Goal: Book appointment/travel/reservation

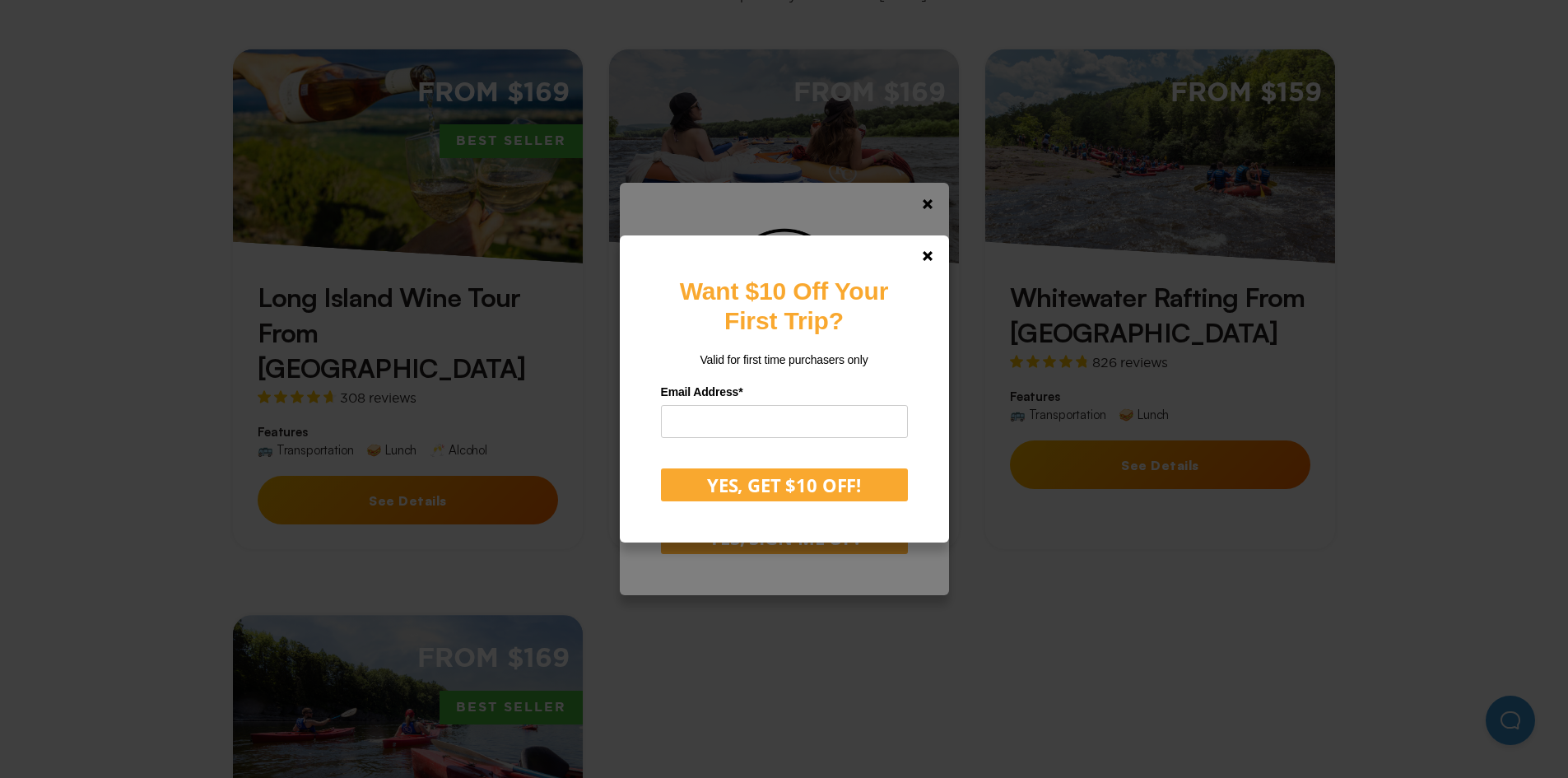
scroll to position [628, 0]
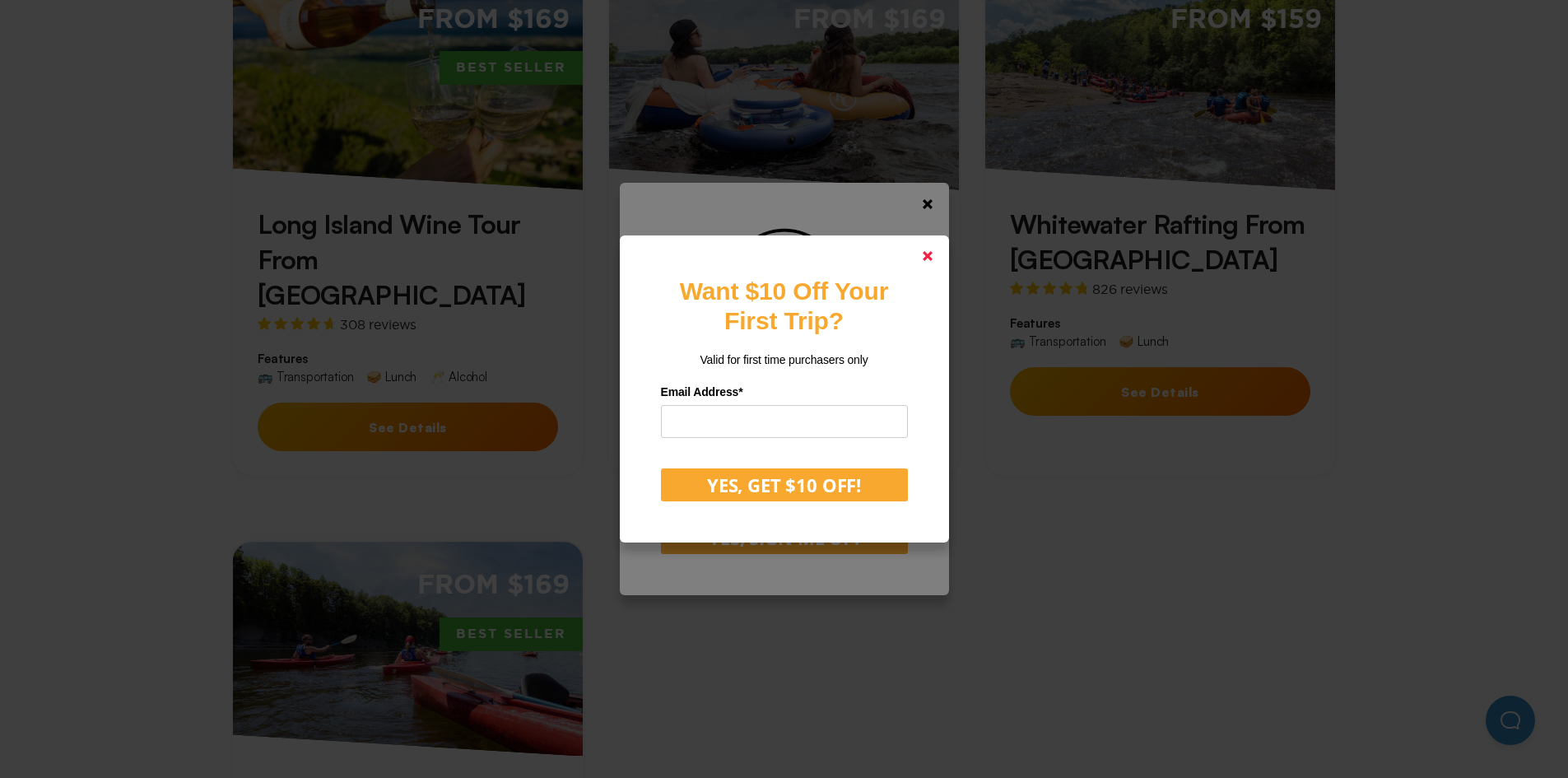
click at [927, 256] on link at bounding box center [927, 255] width 39 height 39
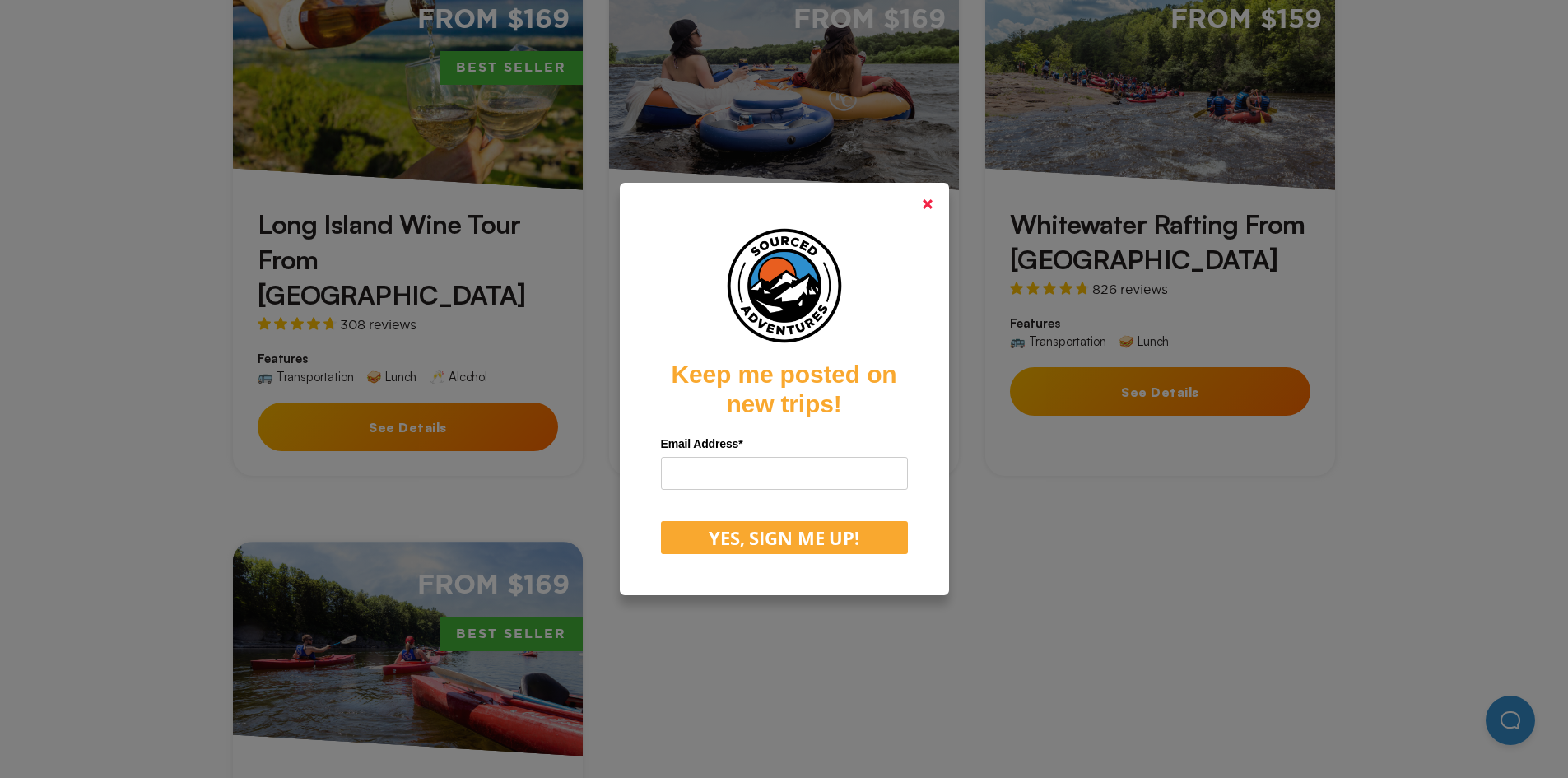
click at [932, 205] on polygon at bounding box center [928, 204] width 10 height 10
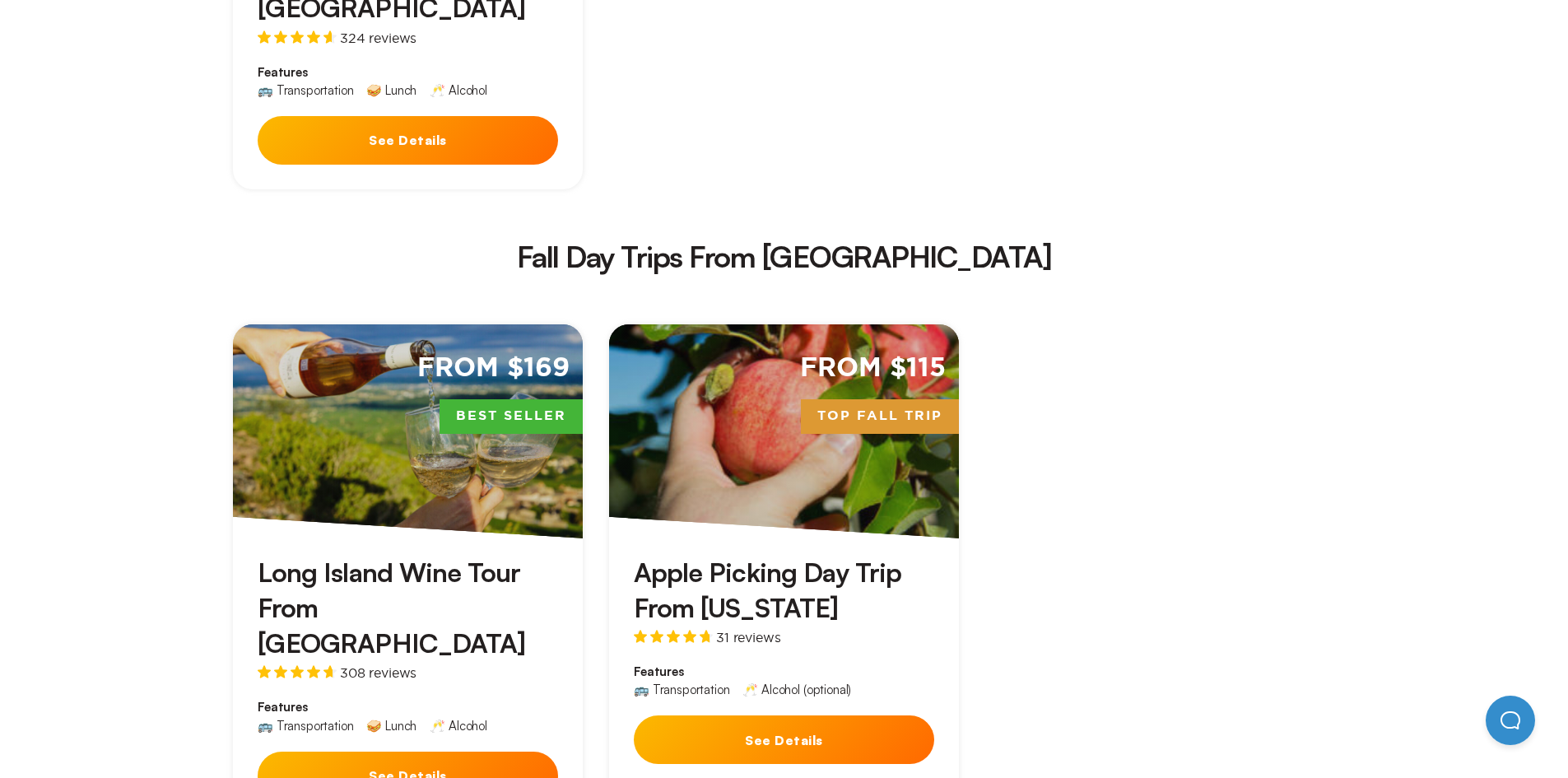
scroll to position [2722, 0]
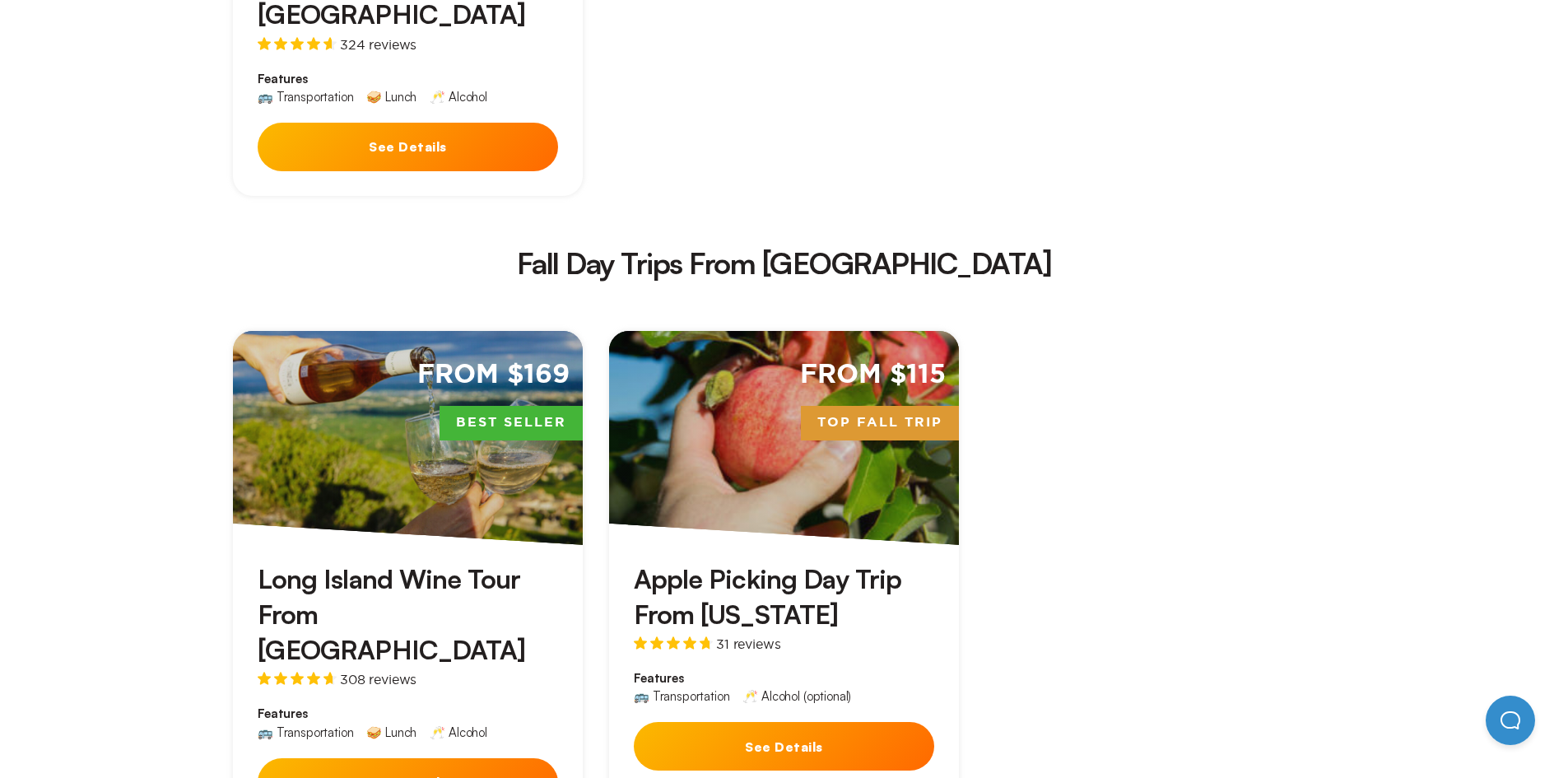
click at [756, 722] on button "See Details" at bounding box center [784, 746] width 300 height 49
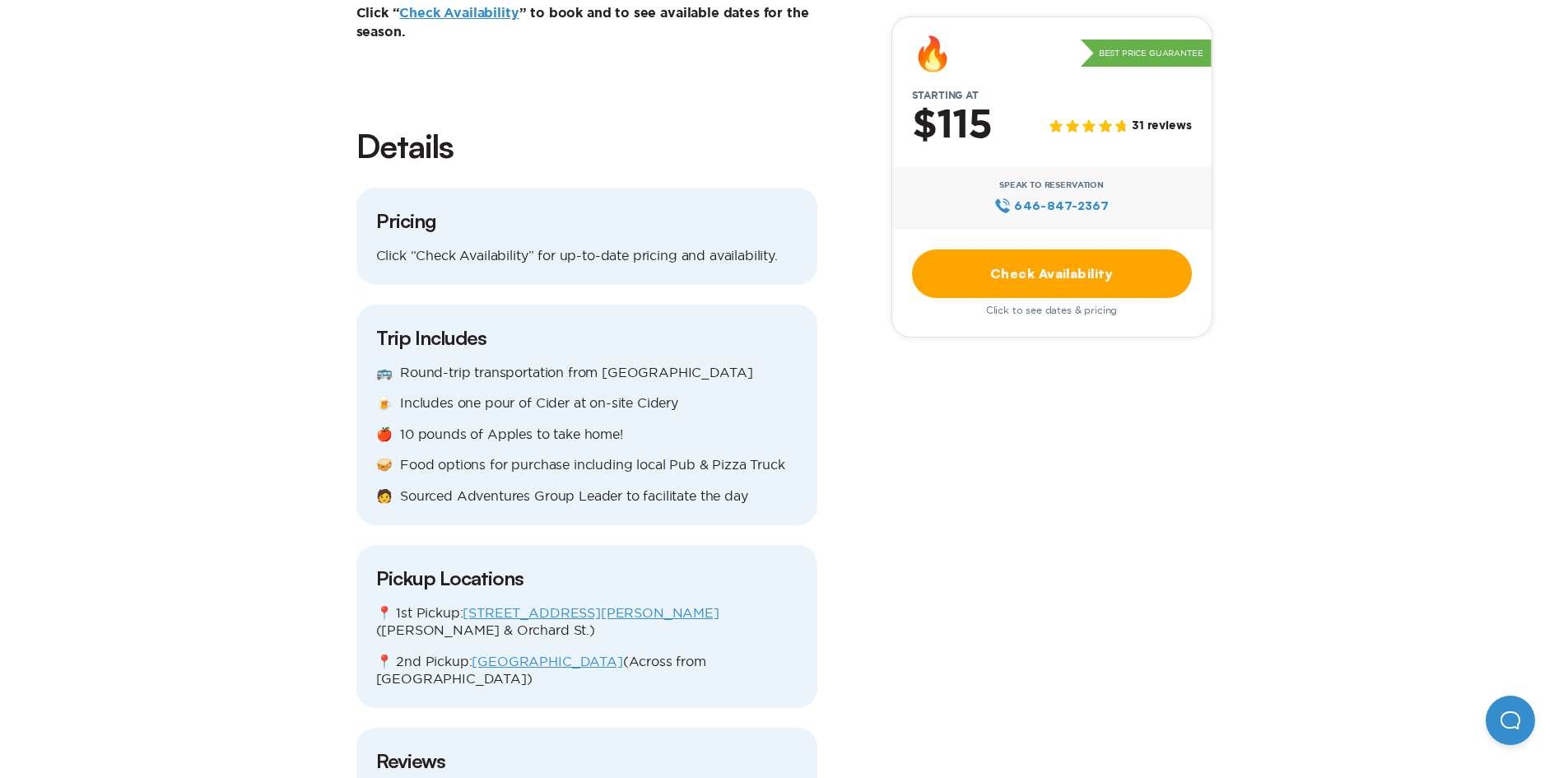
scroll to position [1552, 0]
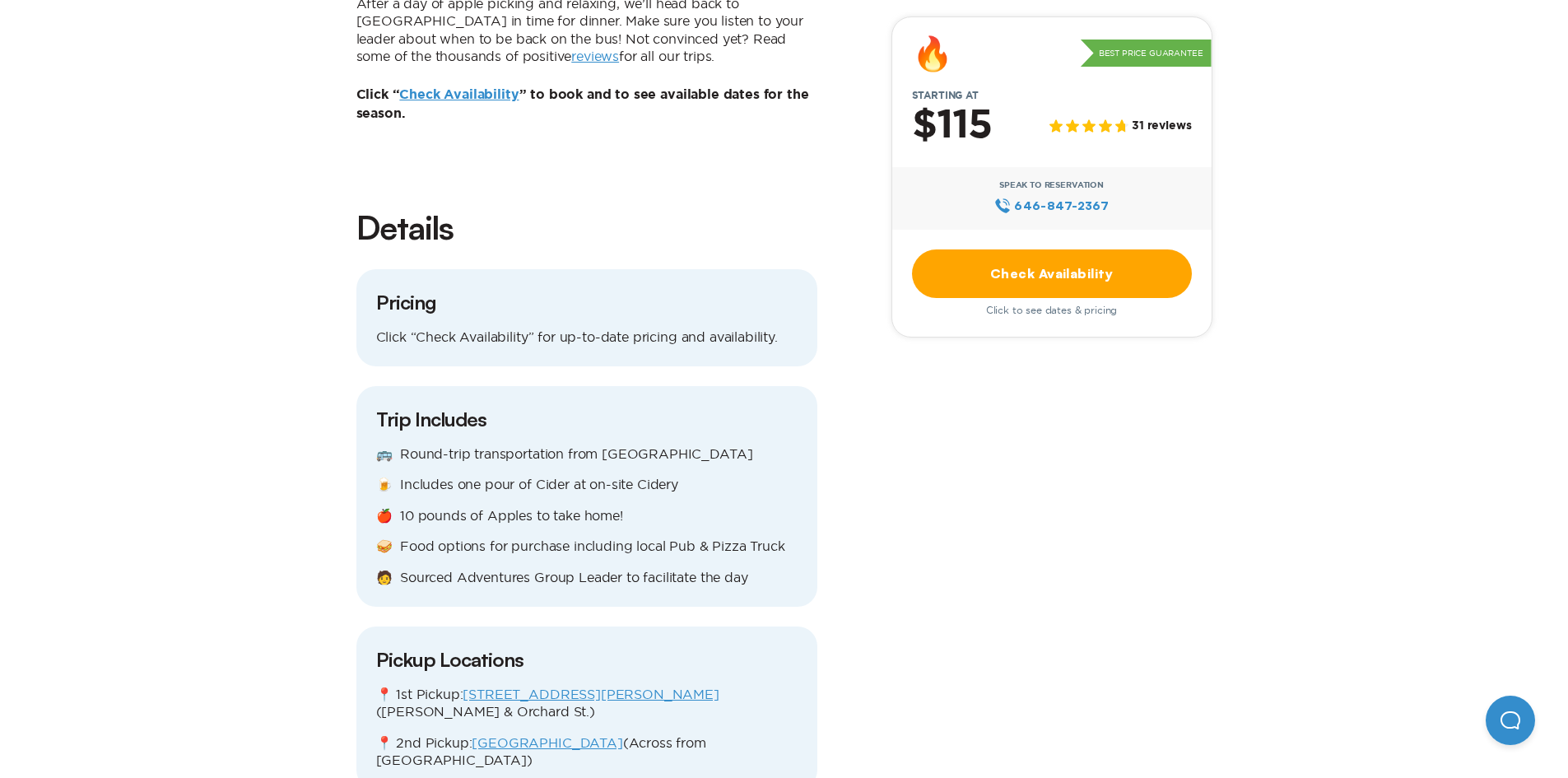
click at [1117, 267] on link "Check Availability" at bounding box center [1051, 273] width 280 height 49
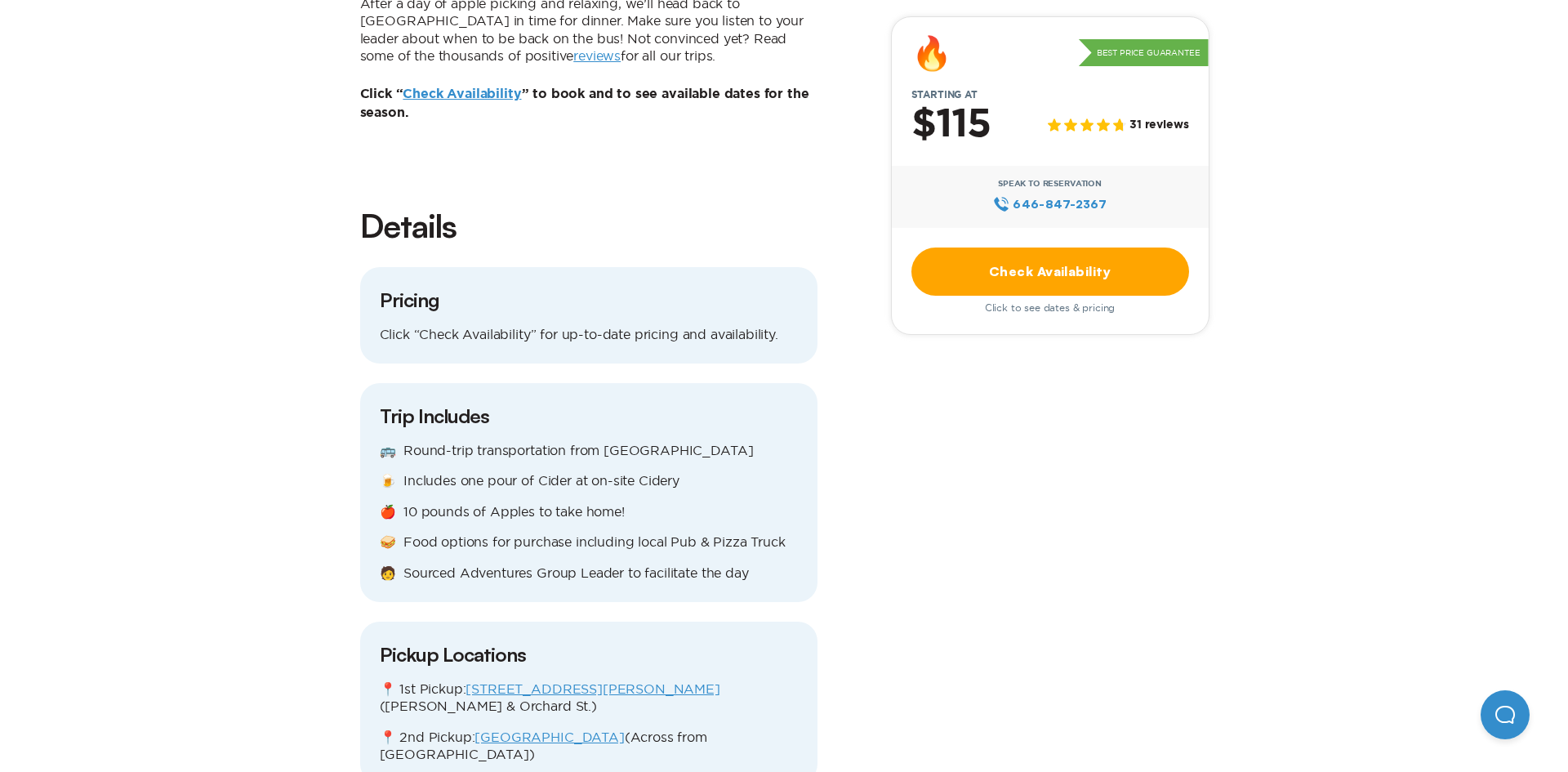
scroll to position [0, 0]
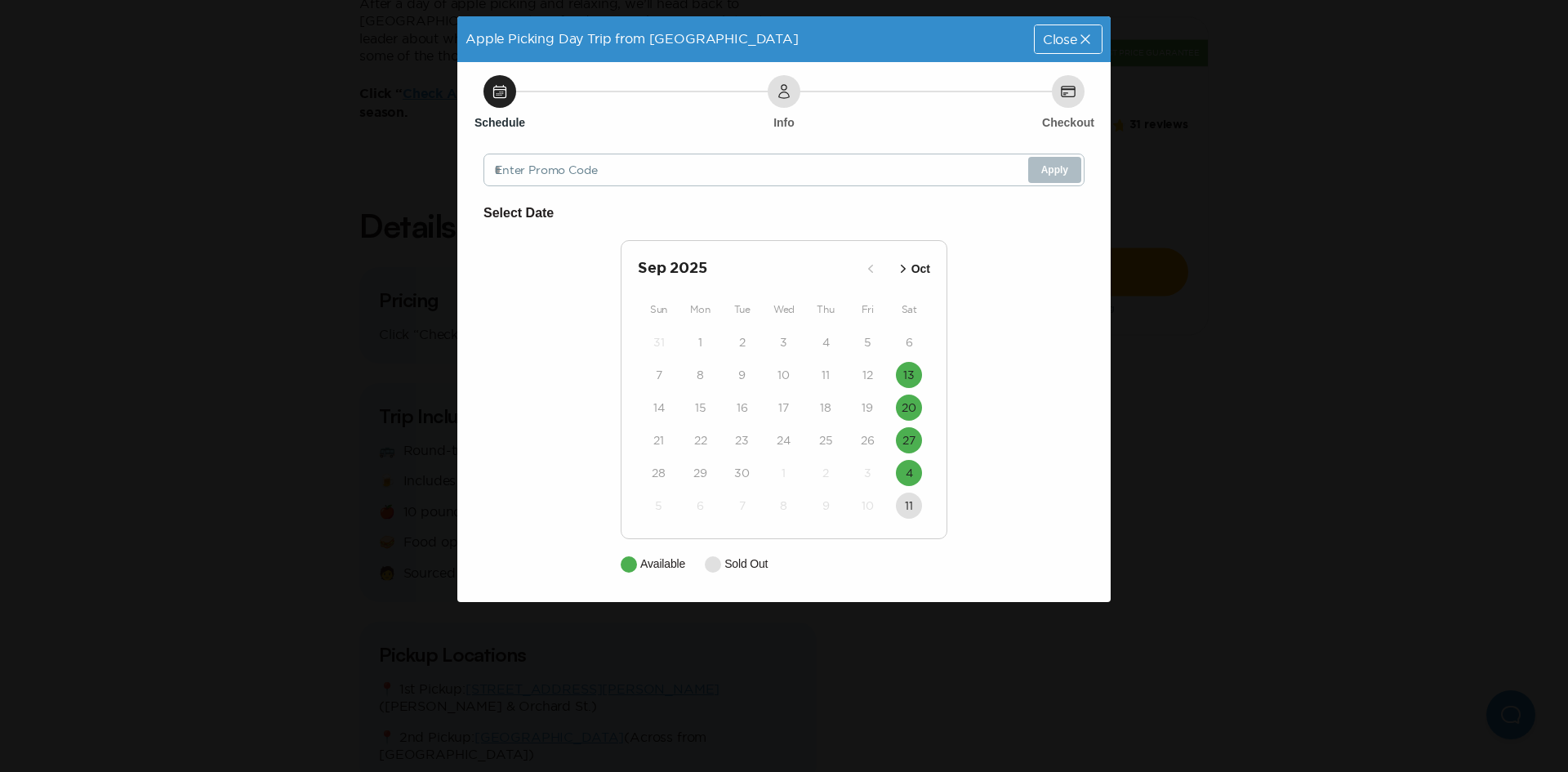
click at [921, 273] on p "Oct" at bounding box center [921, 269] width 19 height 17
click at [881, 268] on p "Sep" at bounding box center [871, 269] width 21 height 17
click at [917, 268] on p "Oct" at bounding box center [921, 269] width 19 height 17
click at [886, 268] on icon "button" at bounding box center [890, 269] width 16 height 16
click at [902, 272] on icon "button" at bounding box center [903, 269] width 16 height 16
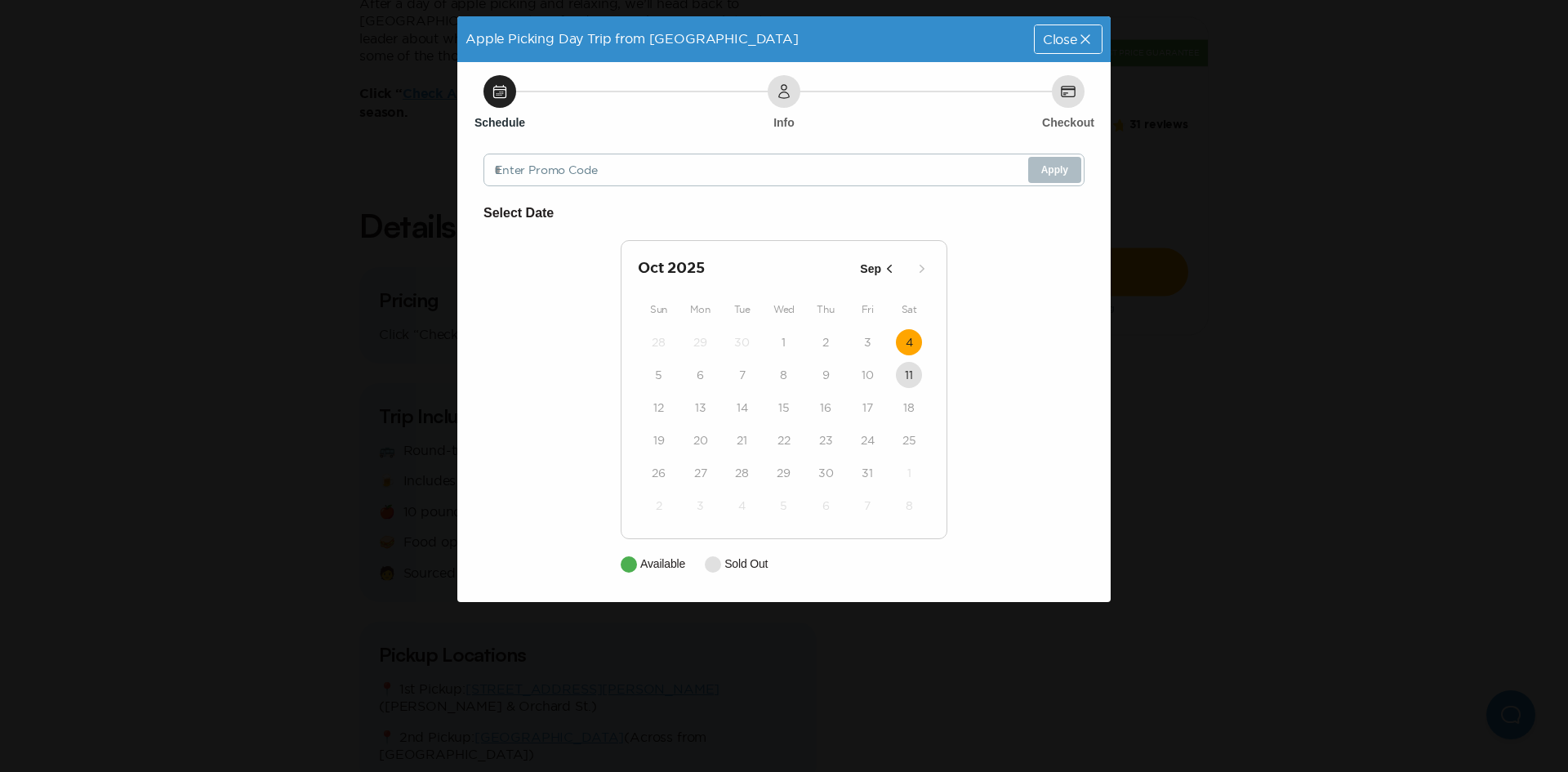
click at [911, 337] on time "4" at bounding box center [910, 342] width 7 height 16
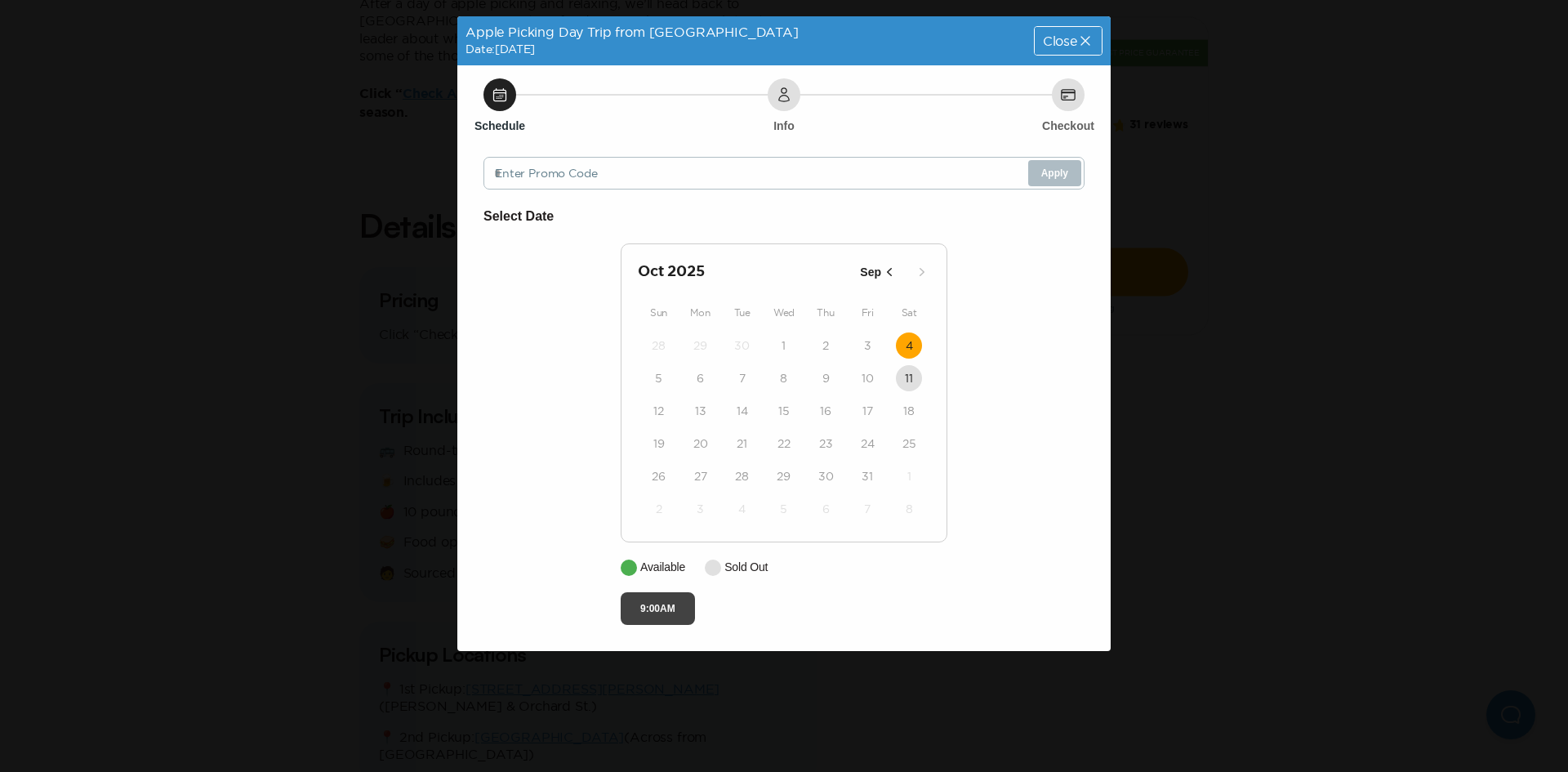
click at [667, 609] on button "9:00AM" at bounding box center [658, 608] width 75 height 33
